Goal: Task Accomplishment & Management: Use online tool/utility

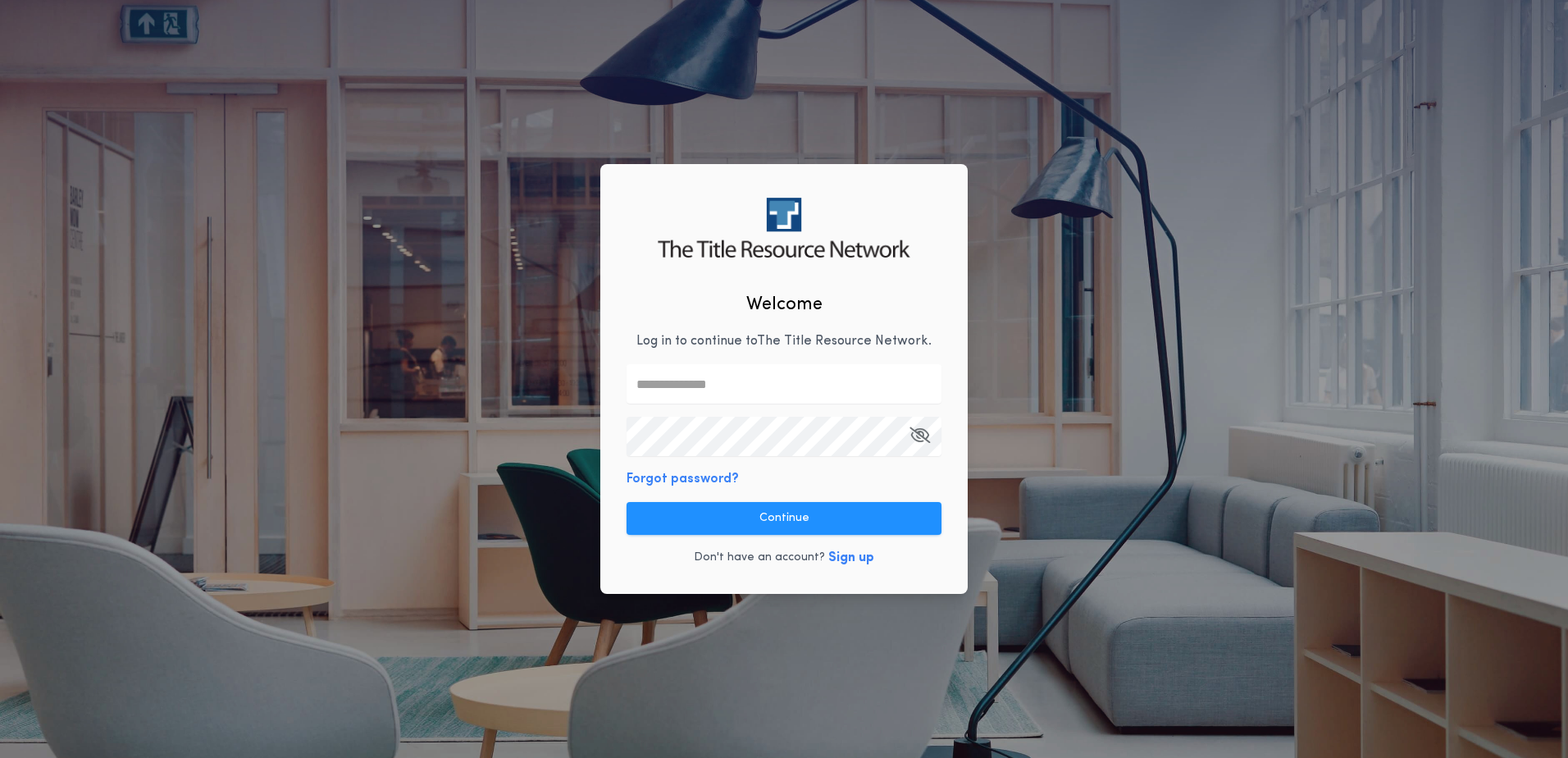
click at [675, 373] on input "text" at bounding box center [784, 383] width 315 height 39
type input "**********"
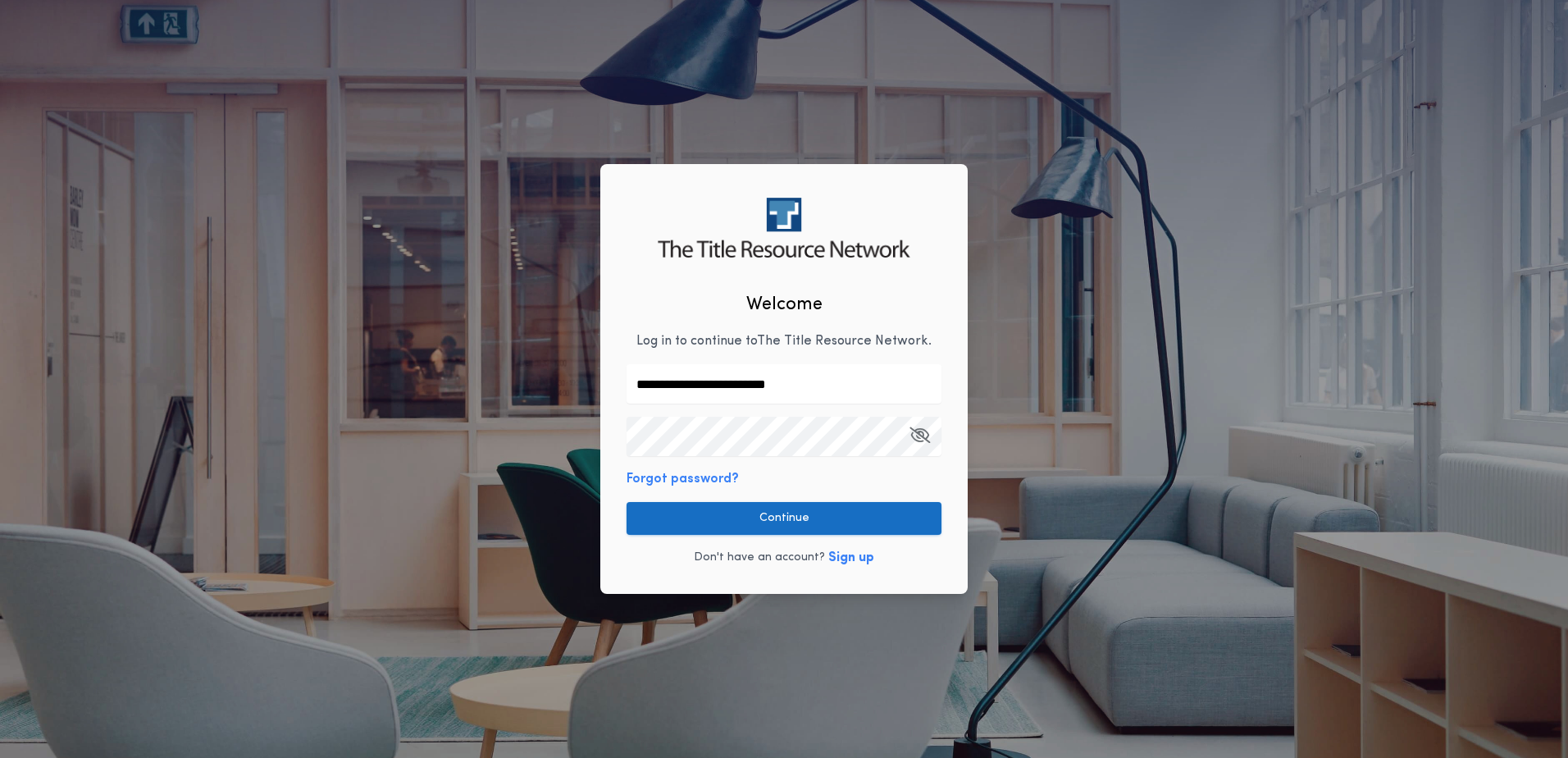
click at [798, 515] on button "Continue" at bounding box center [784, 518] width 315 height 32
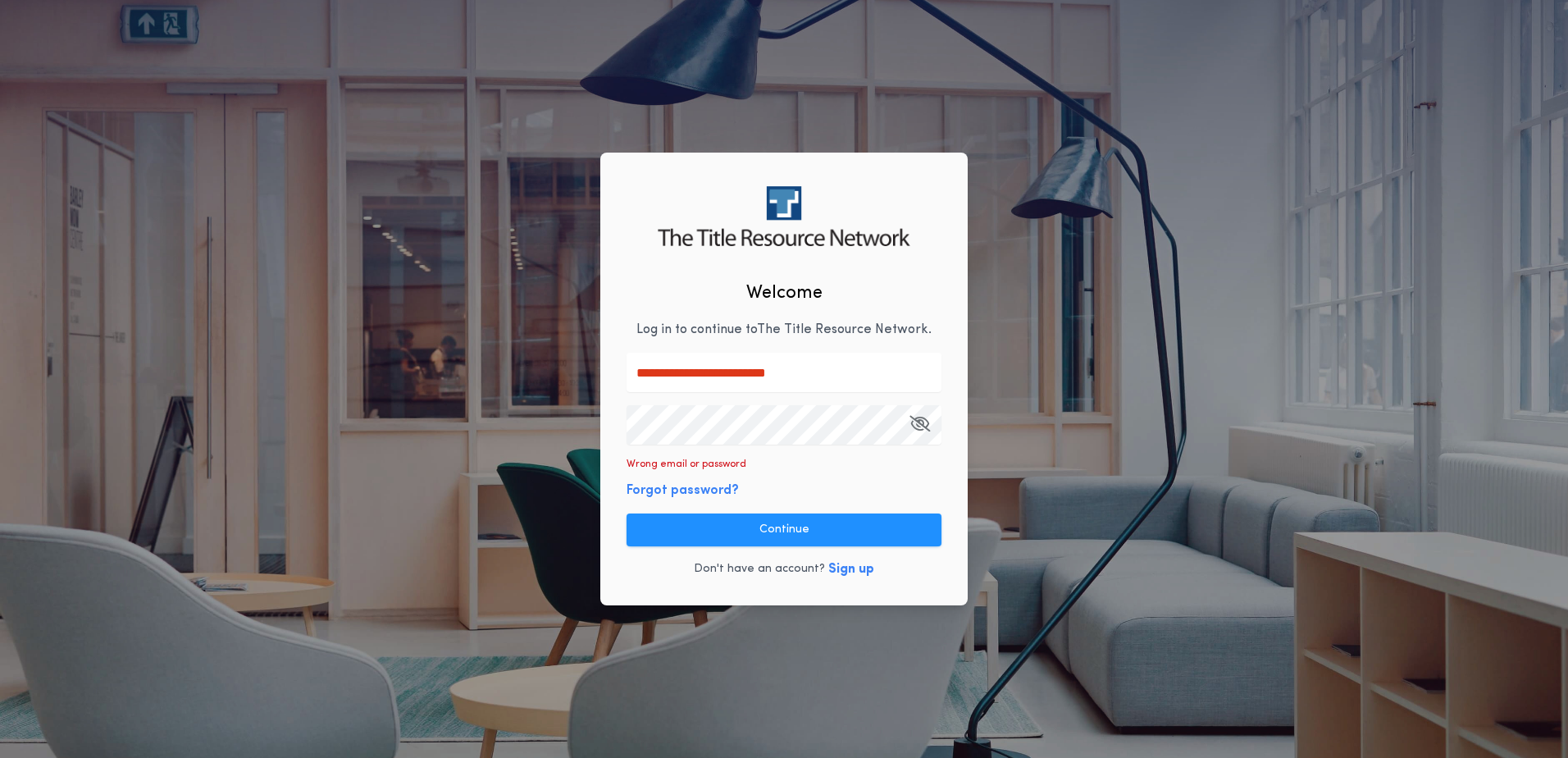
click at [915, 423] on icon "button" at bounding box center [919, 423] width 21 height 1
click at [818, 531] on button "Continue" at bounding box center [784, 530] width 315 height 32
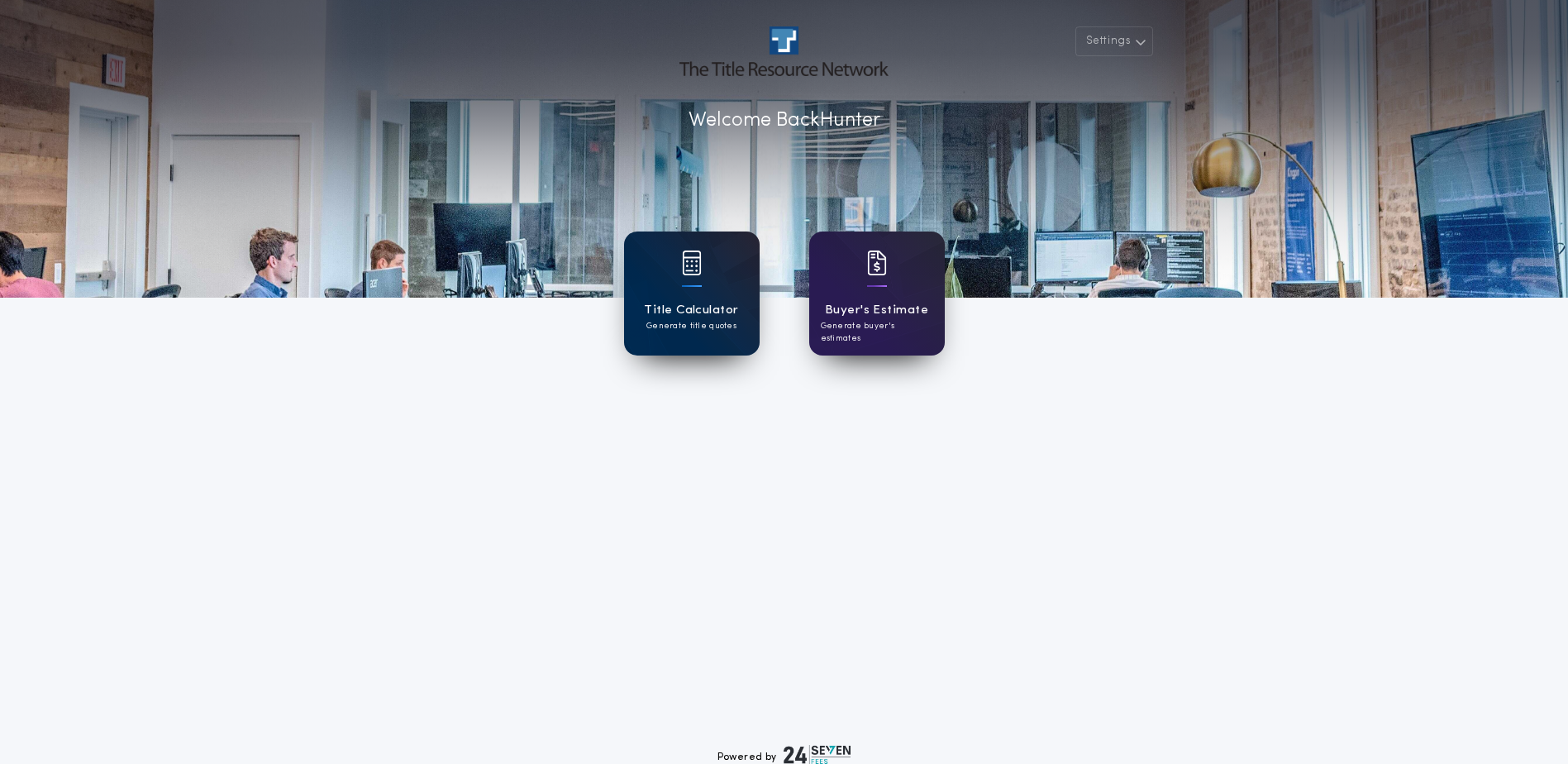
click at [710, 296] on div "Title Calculator Generate title quotes" at bounding box center [693, 294] width 136 height 124
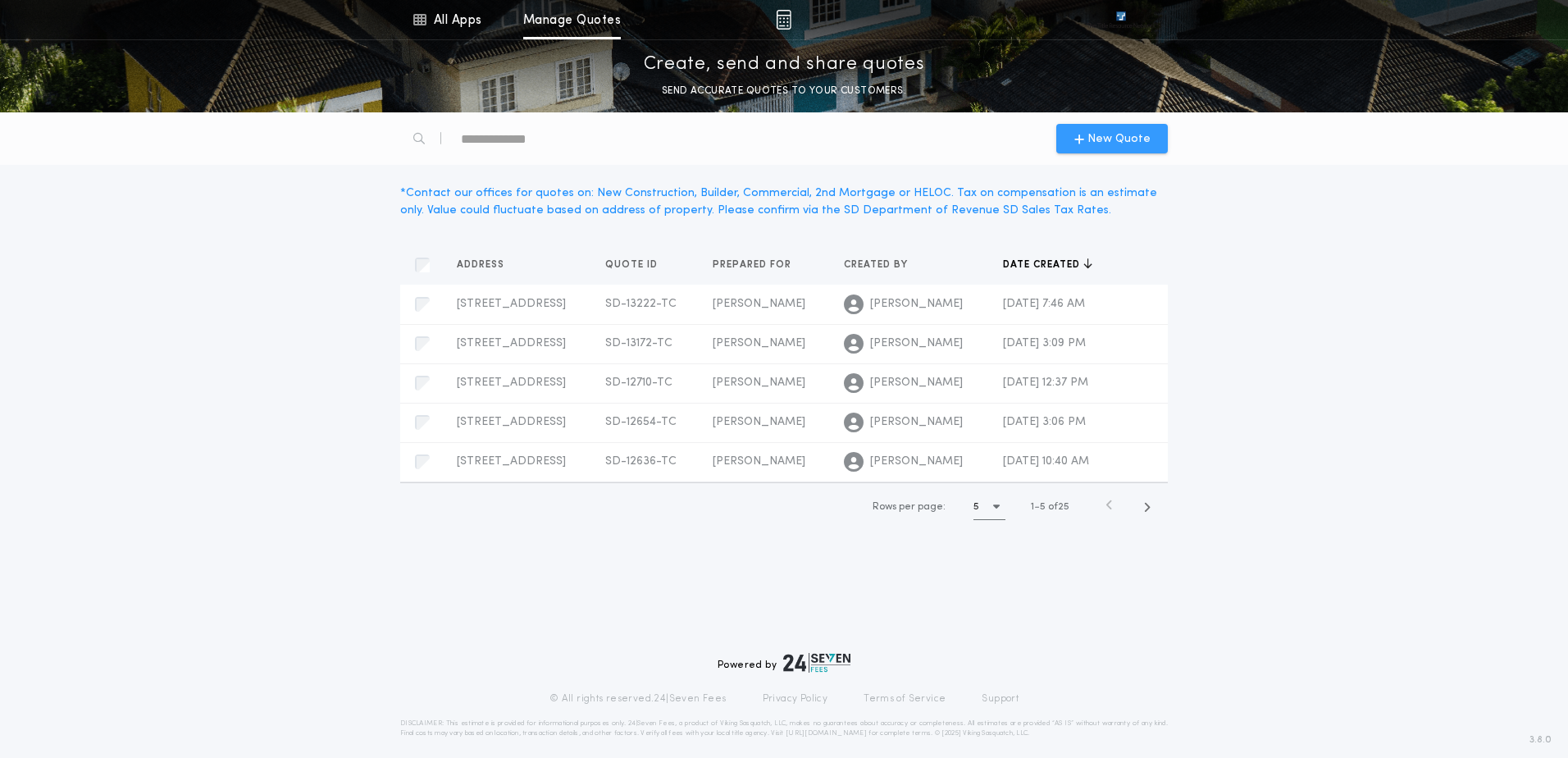
click at [1112, 141] on span "New Quote" at bounding box center [1119, 139] width 63 height 17
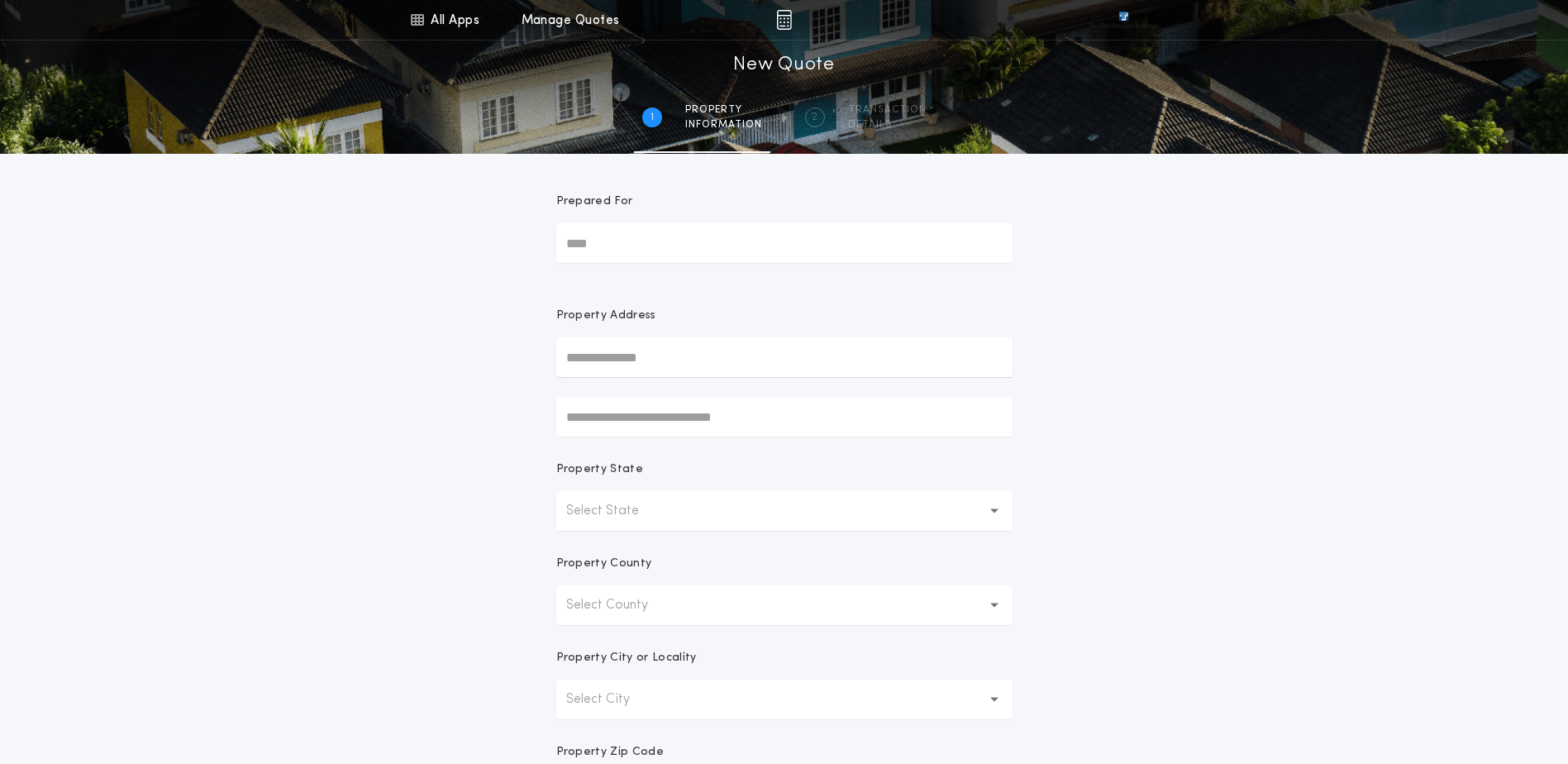
click at [620, 234] on input "Prepared For" at bounding box center [785, 243] width 457 height 39
type input "**********"
click at [602, 352] on input "text" at bounding box center [785, 357] width 457 height 39
click at [654, 397] on button "[STREET_ADDRESS][PERSON_NAME]" at bounding box center [785, 390] width 457 height 25
type input "**********"
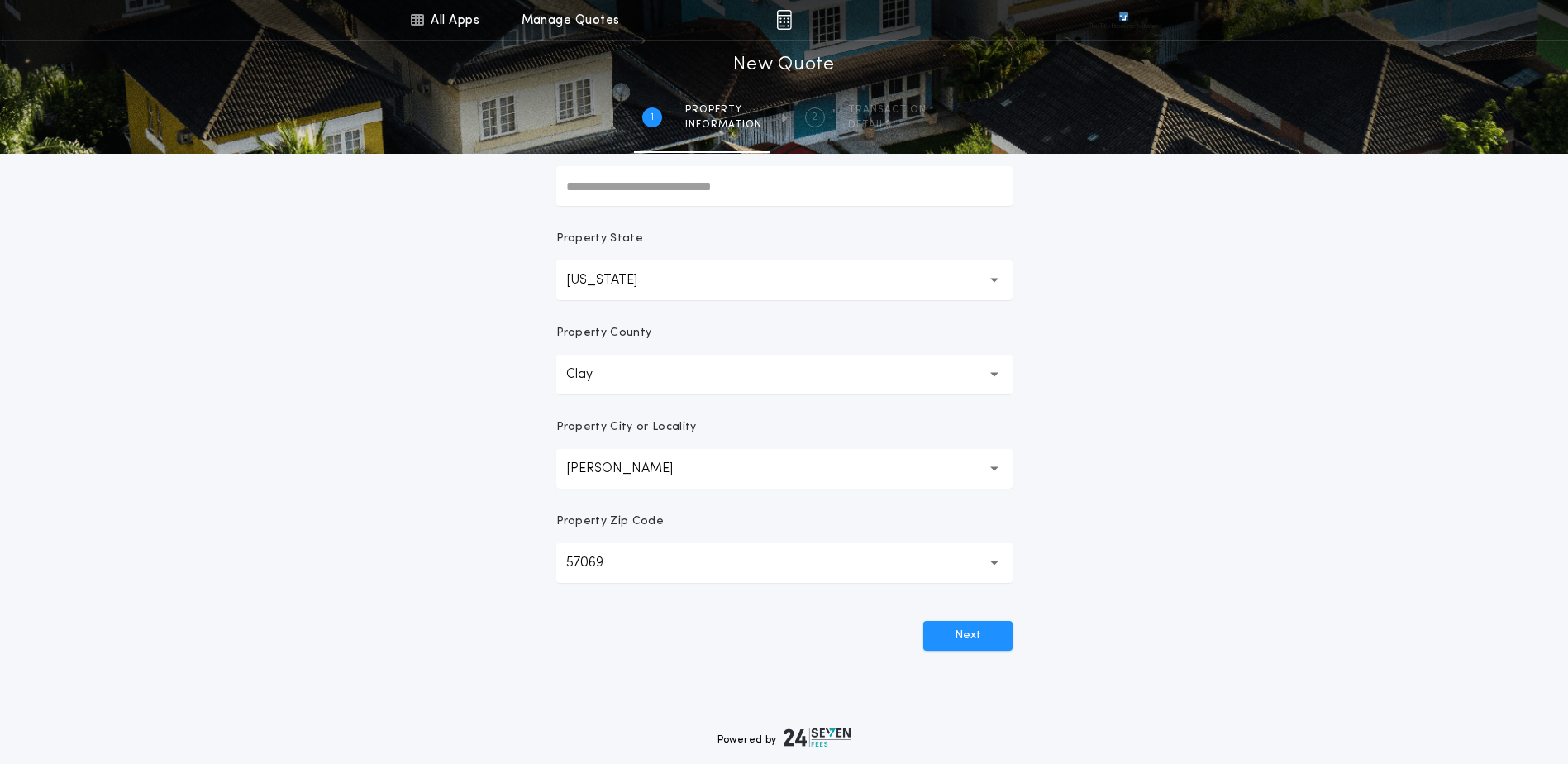
scroll to position [248, 0]
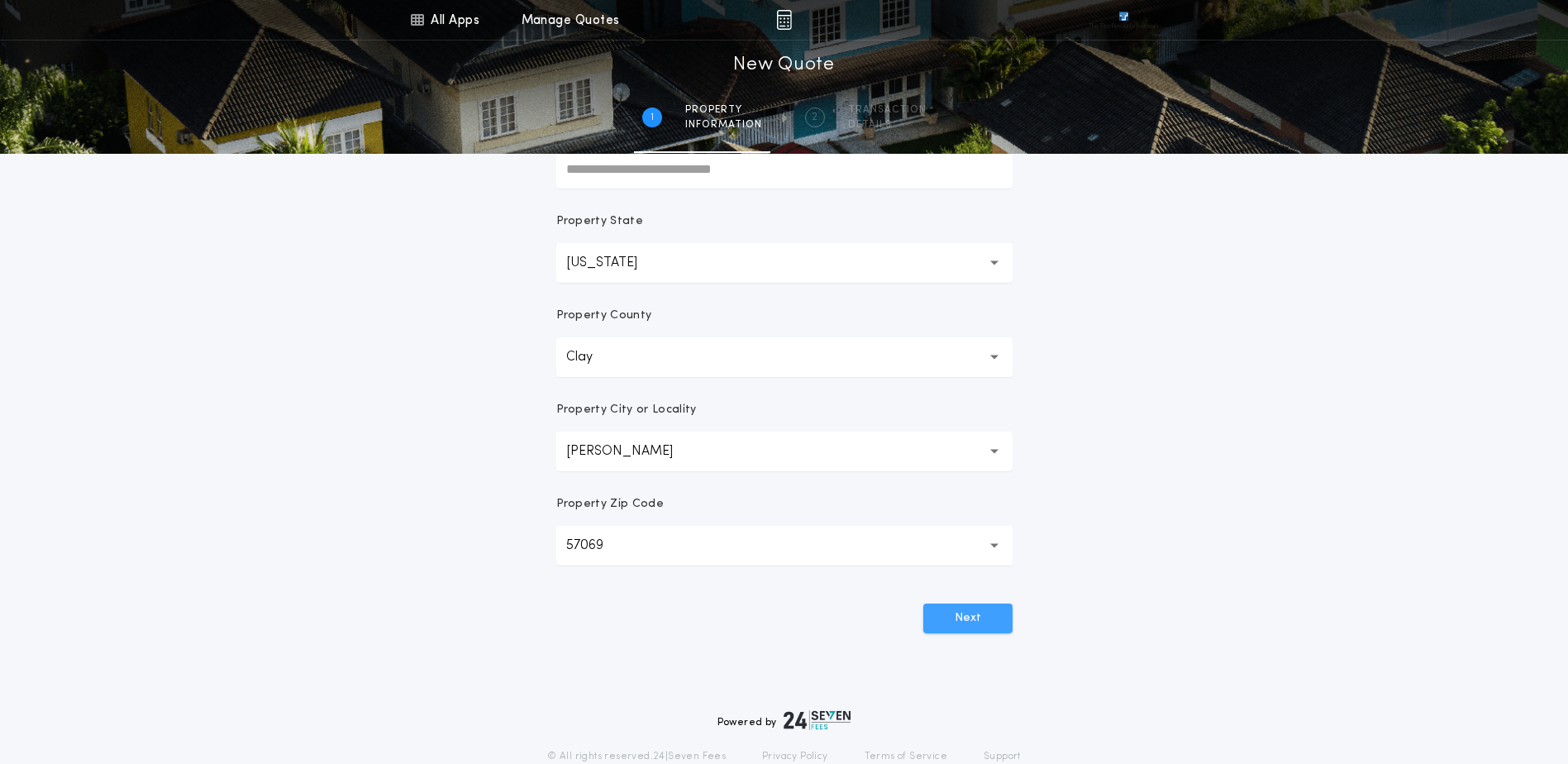
click at [975, 619] on button "Next" at bounding box center [968, 618] width 89 height 29
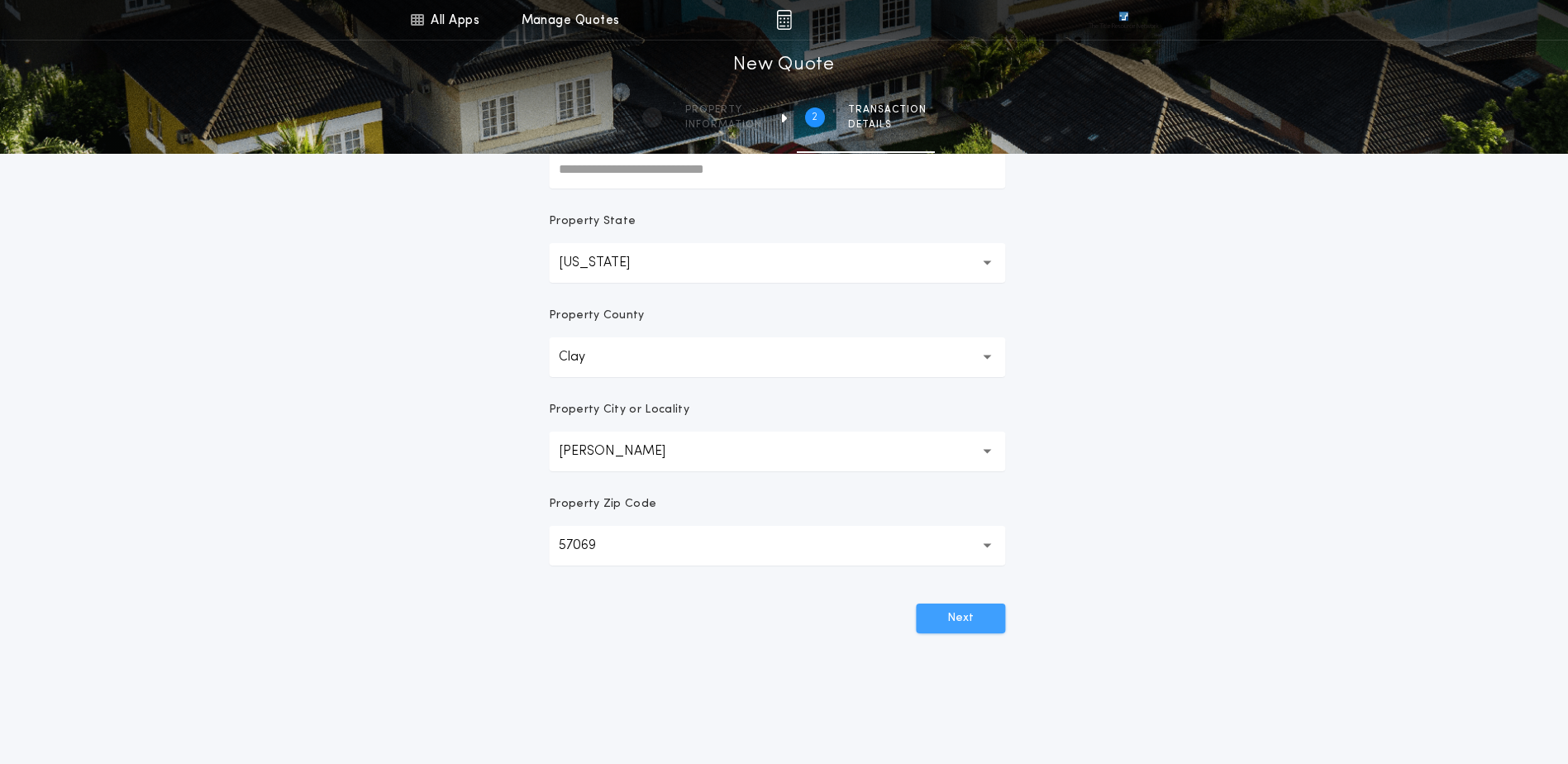
scroll to position [0, 0]
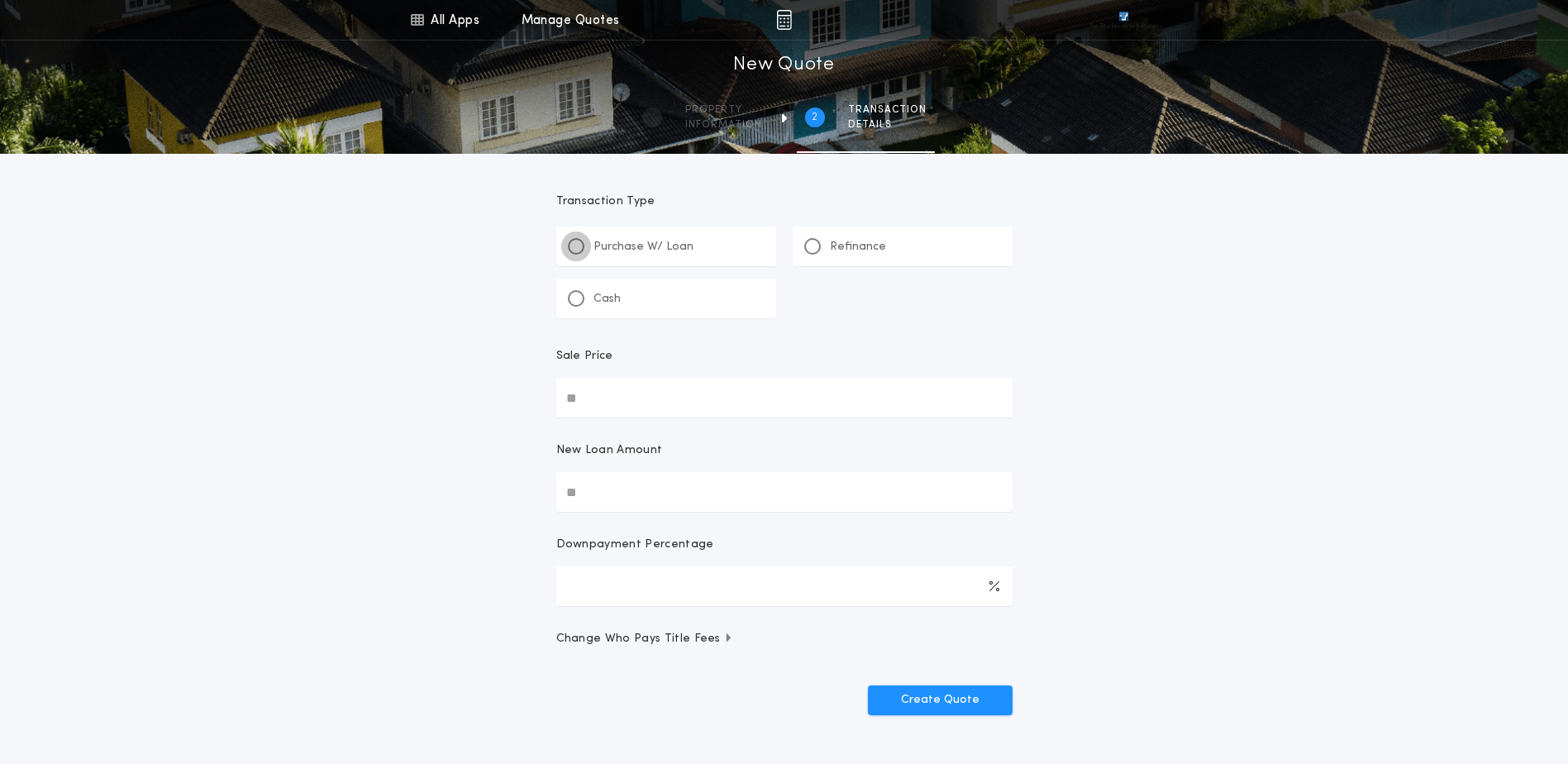
click at [574, 239] on div at bounding box center [577, 247] width 17 height 17
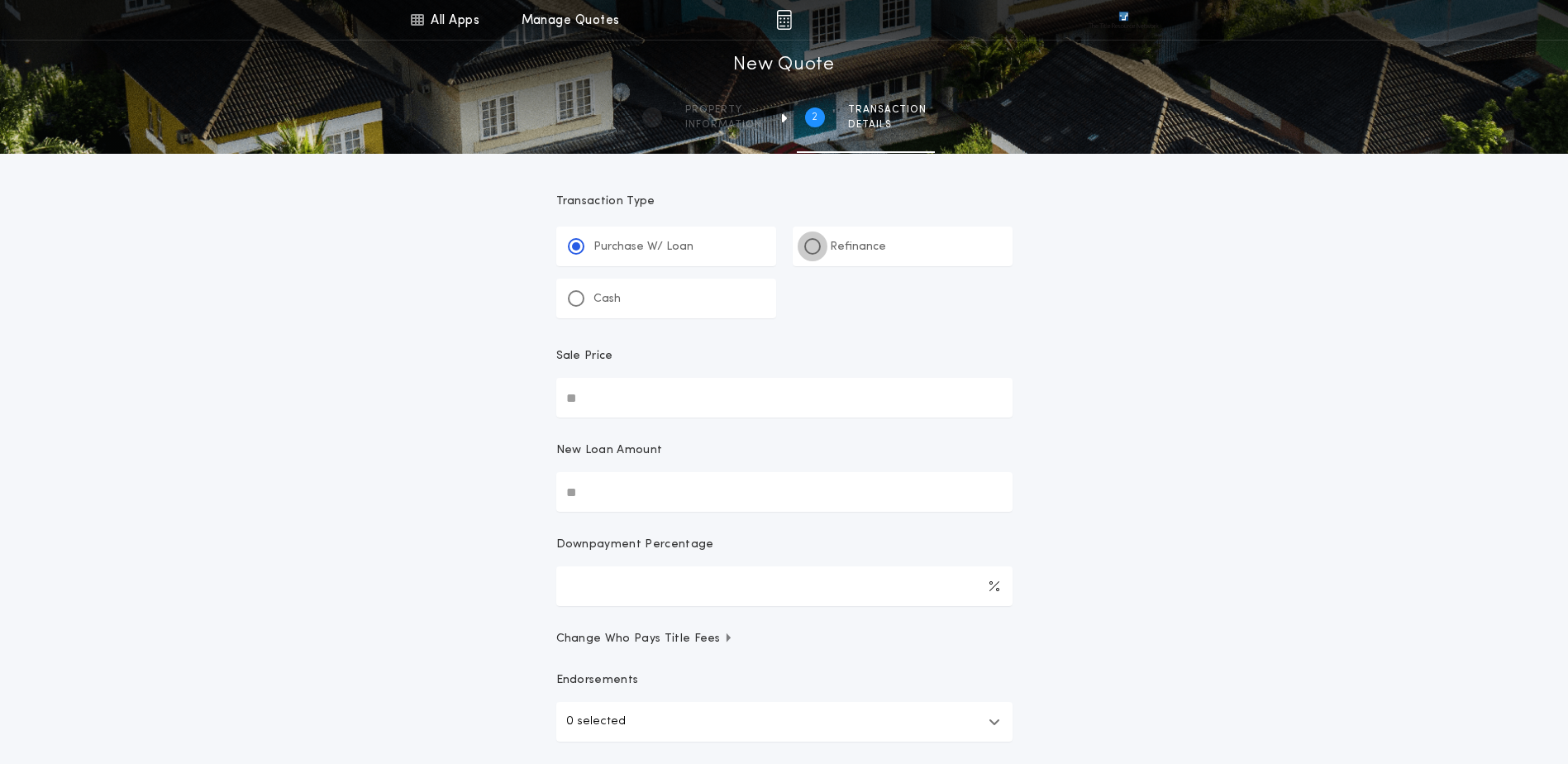
click at [815, 247] on div at bounding box center [813, 247] width 8 height 8
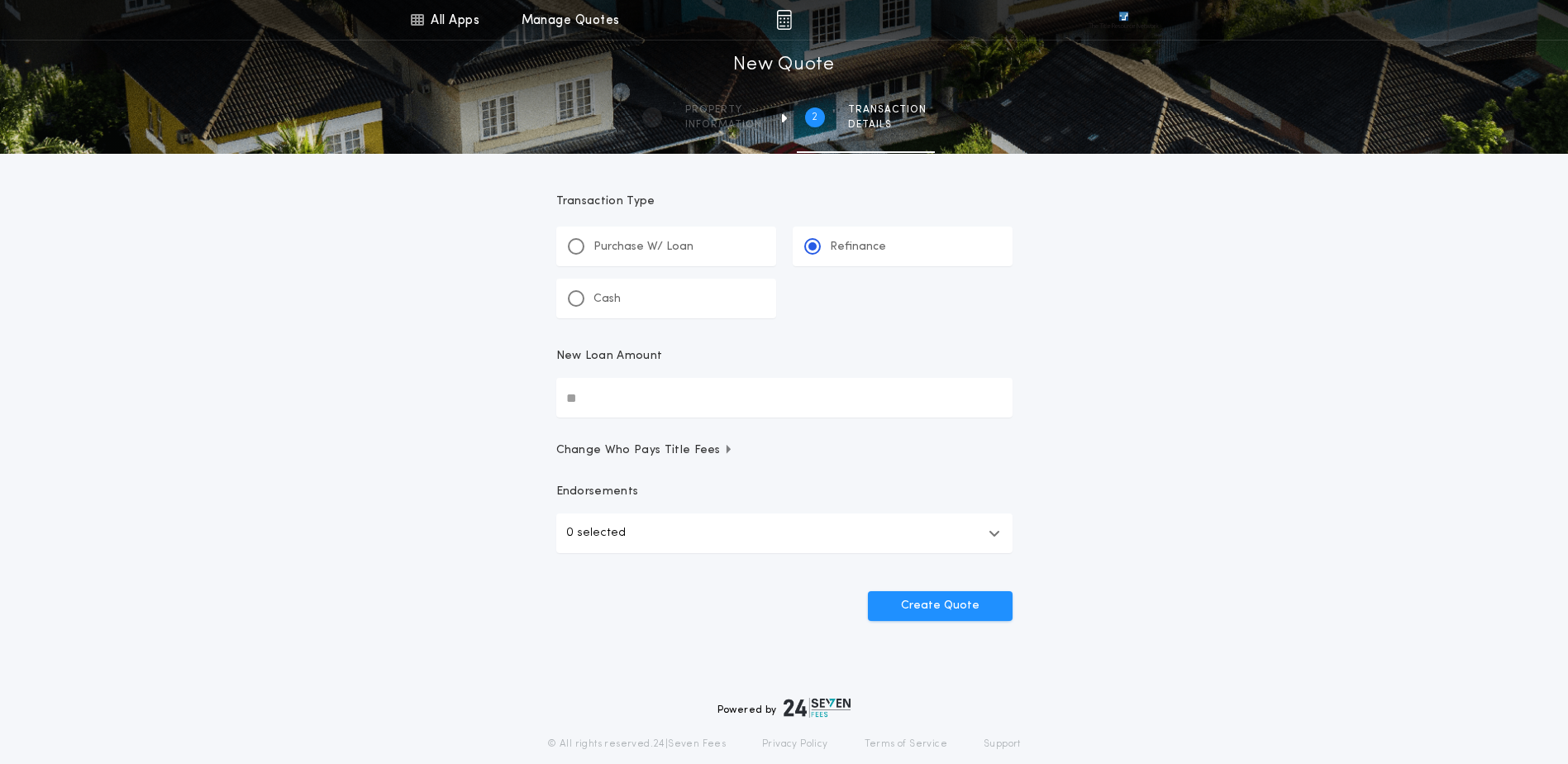
drag, startPoint x: 635, startPoint y: 392, endPoint x: 170, endPoint y: 354, distance: 466.6
click at [170, 354] on div "All Apps Title Calculator Buyer's Estimate Menu All Apps Manage Quotes 2 /2 New…" at bounding box center [784, 342] width 1568 height 684
drag, startPoint x: 702, startPoint y: 403, endPoint x: 356, endPoint y: 353, distance: 349.6
click at [356, 353] on div "All Apps Title Calculator Buyer's Estimate Menu All Apps Manage Quotes 2 /2 New…" at bounding box center [784, 342] width 1568 height 684
type input "********"
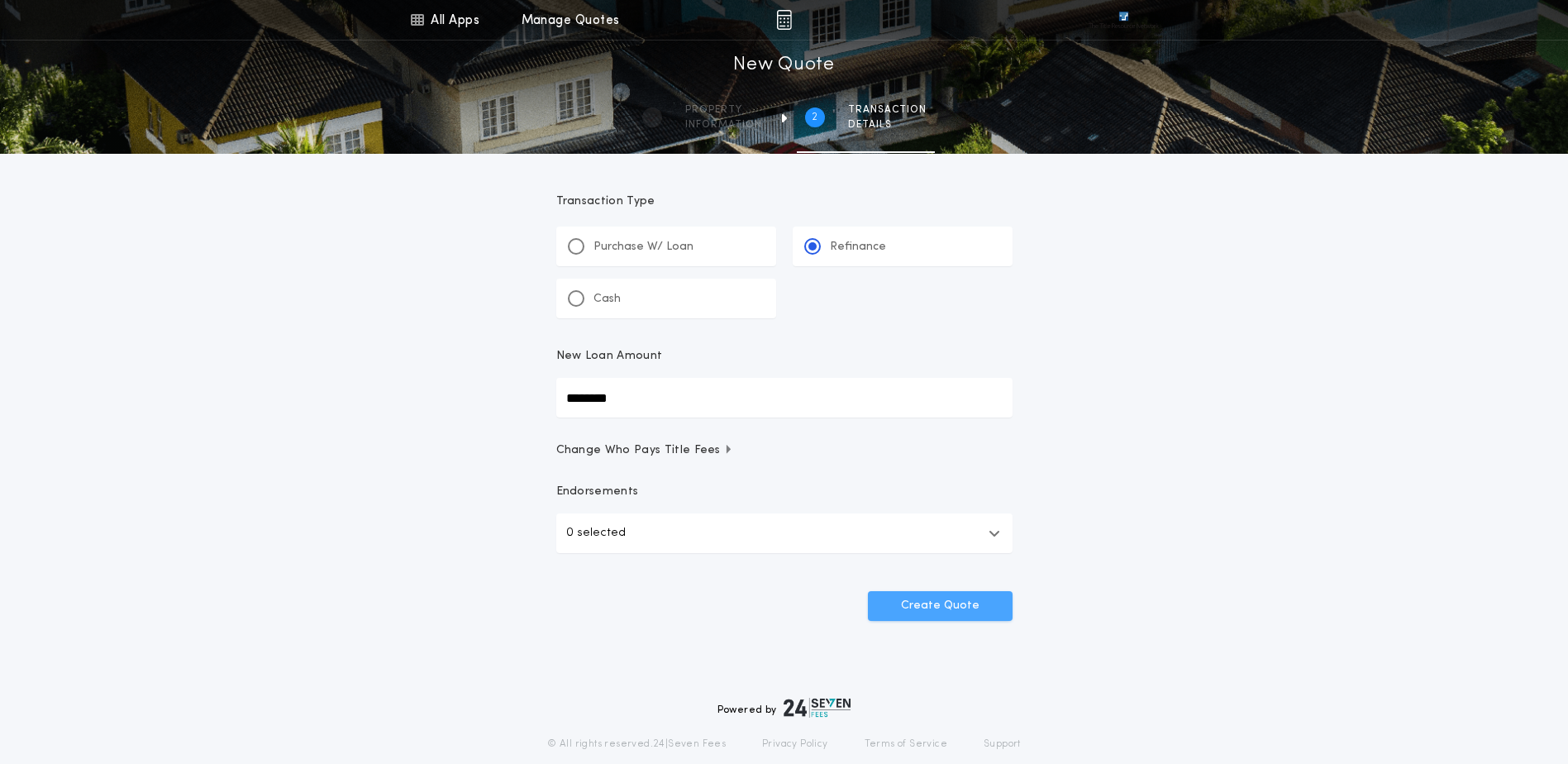
click at [943, 599] on button "Create Quote" at bounding box center [940, 605] width 144 height 29
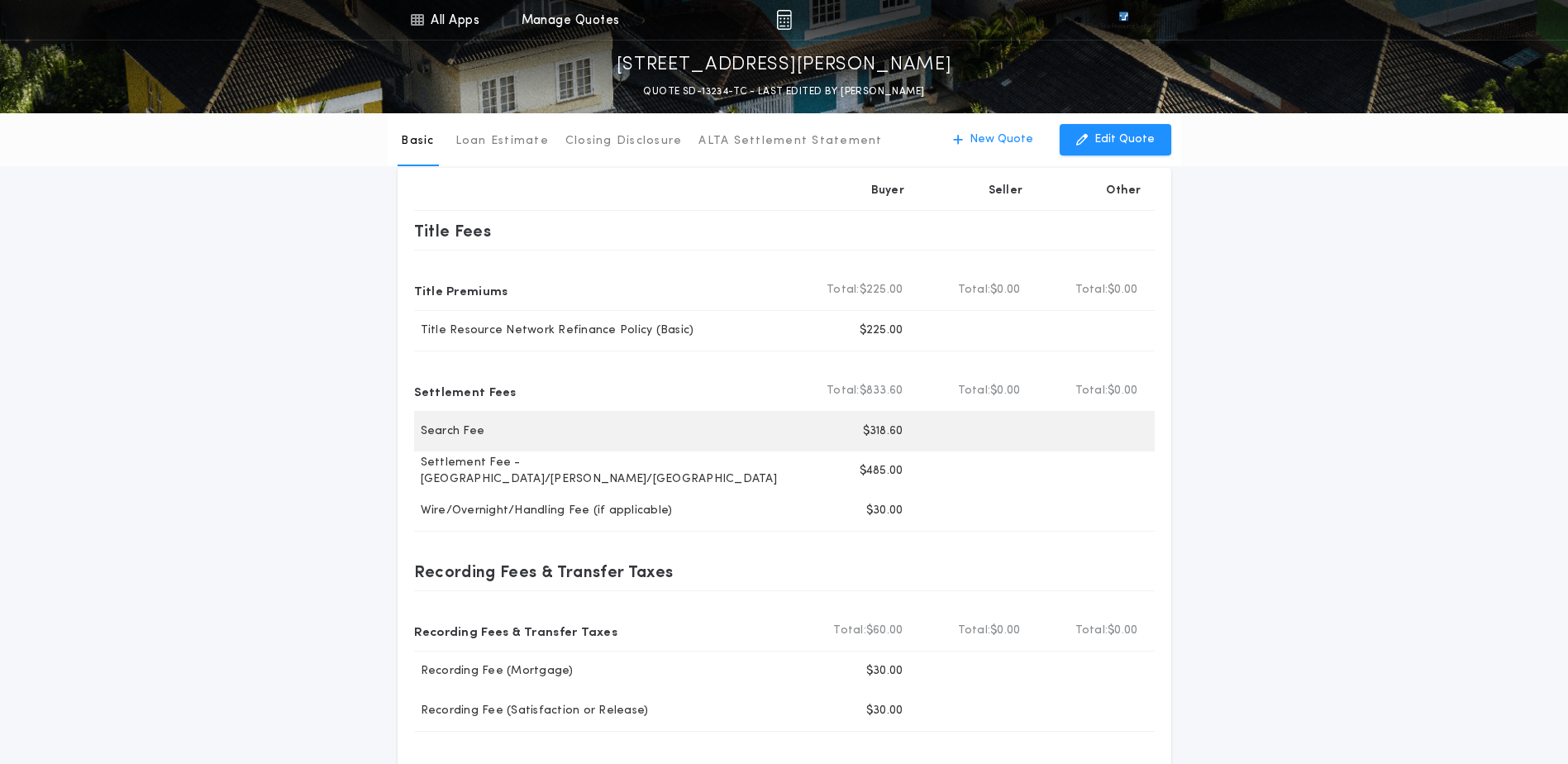
scroll to position [82, 0]
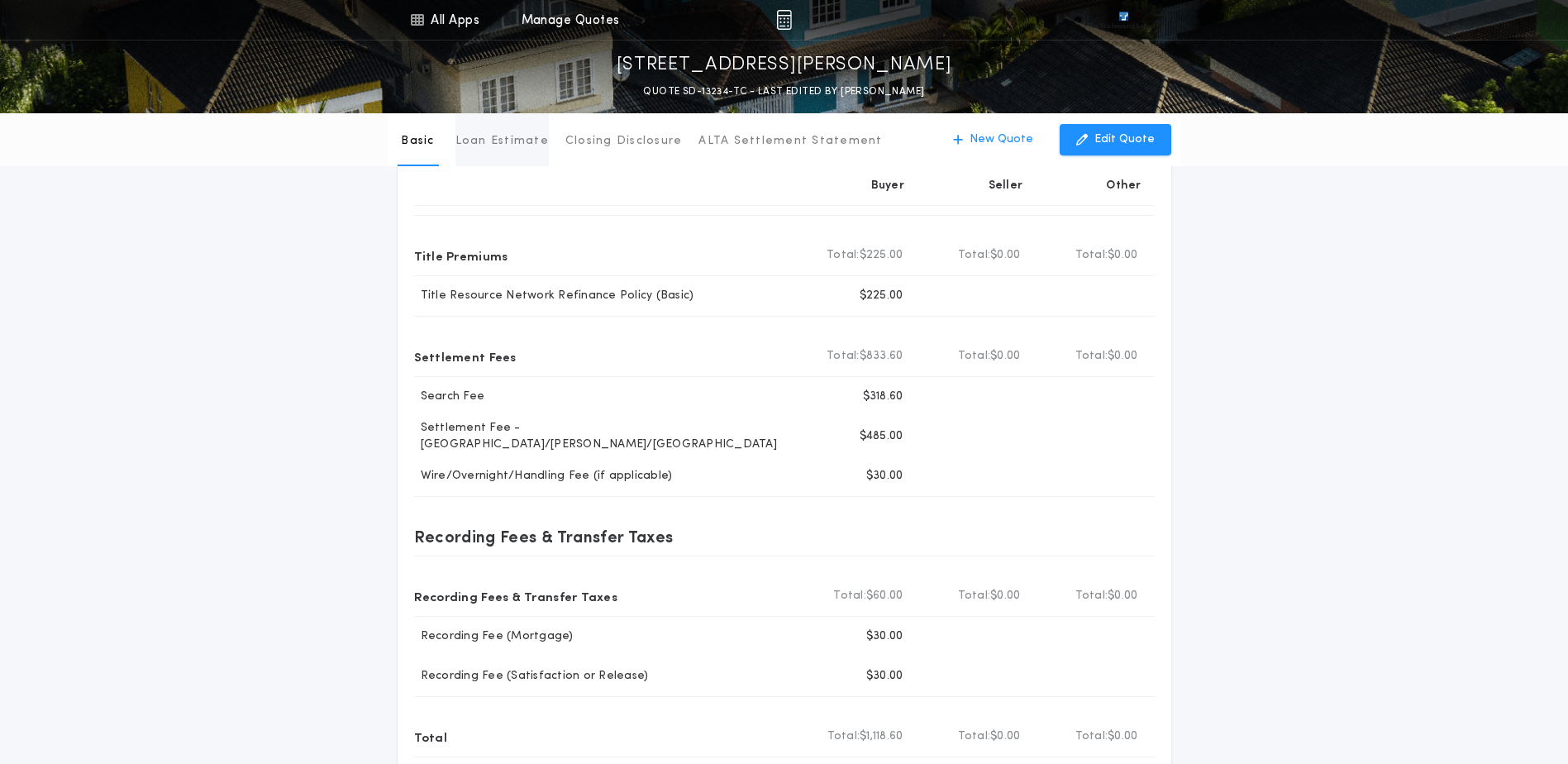
click at [470, 154] on button "Loan Estimate" at bounding box center [502, 139] width 93 height 53
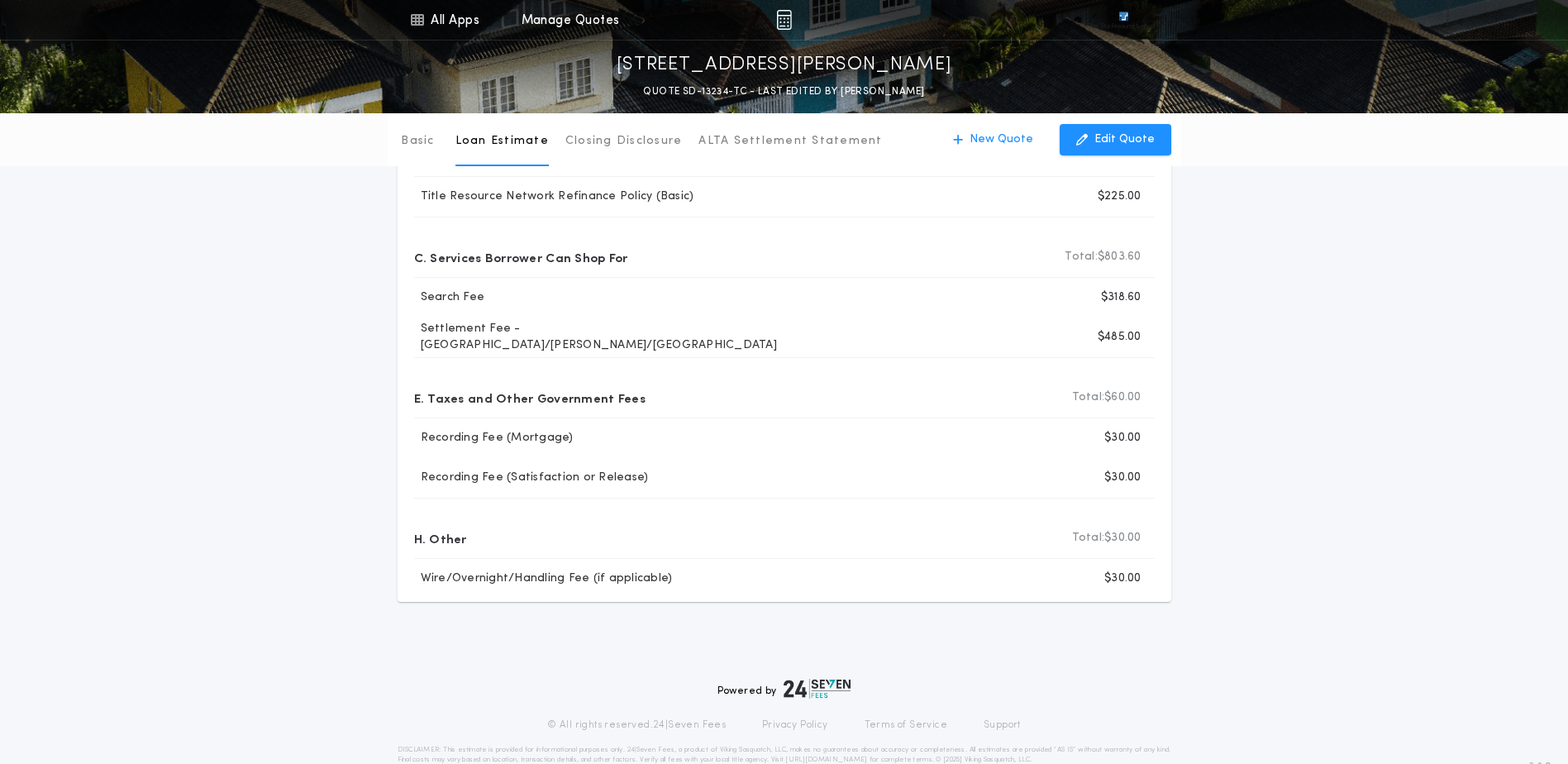
scroll to position [0, 0]
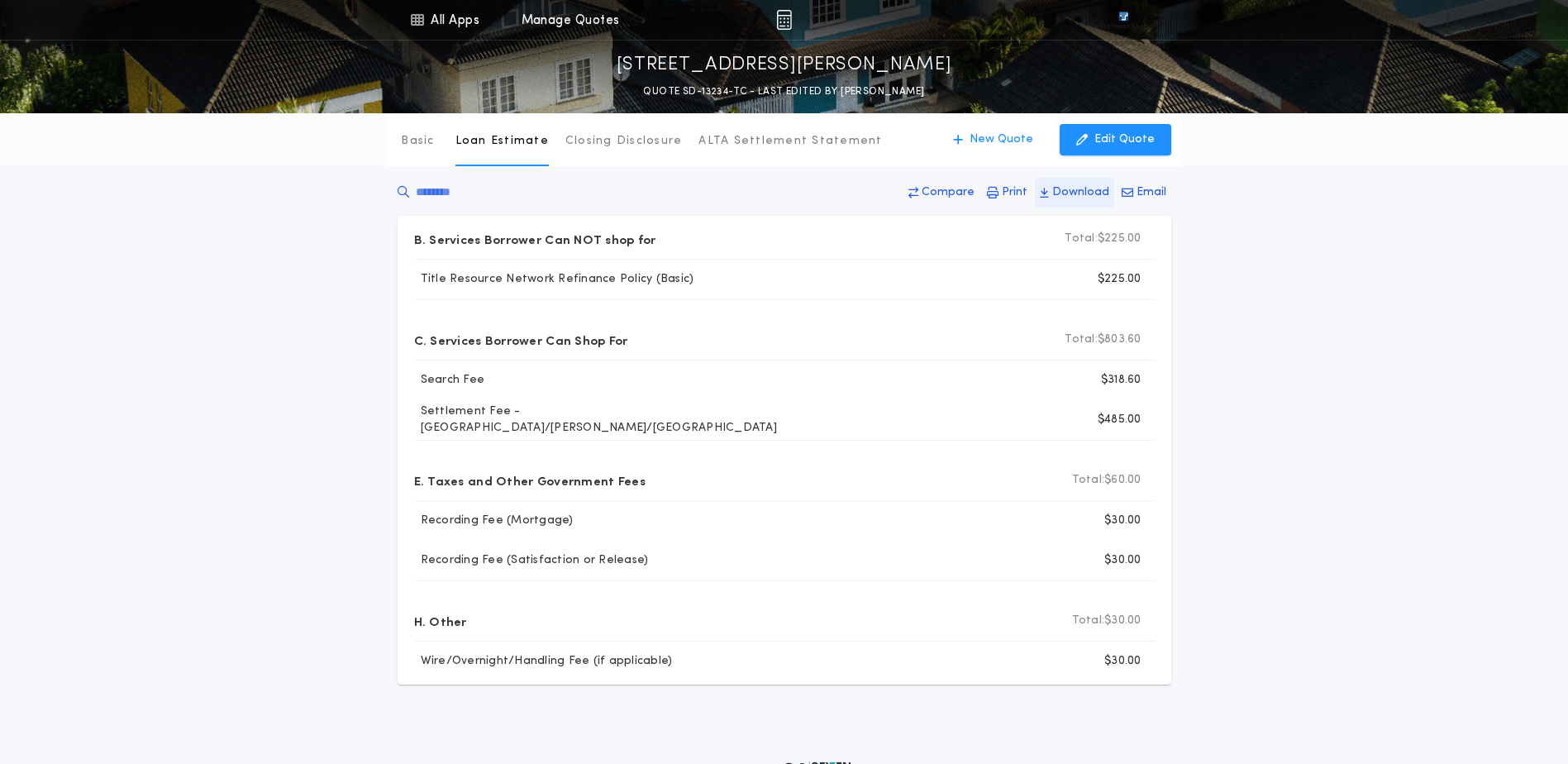
click at [1083, 186] on p "Download" at bounding box center [1081, 193] width 57 height 17
